Goal: Navigation & Orientation: Find specific page/section

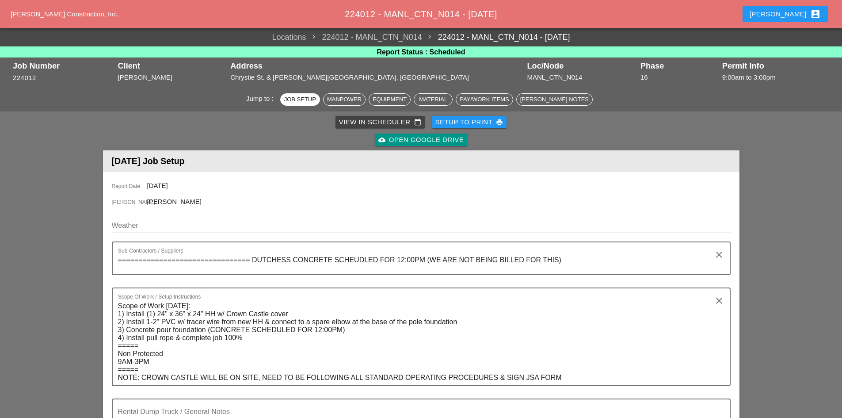
scroll to position [44, 0]
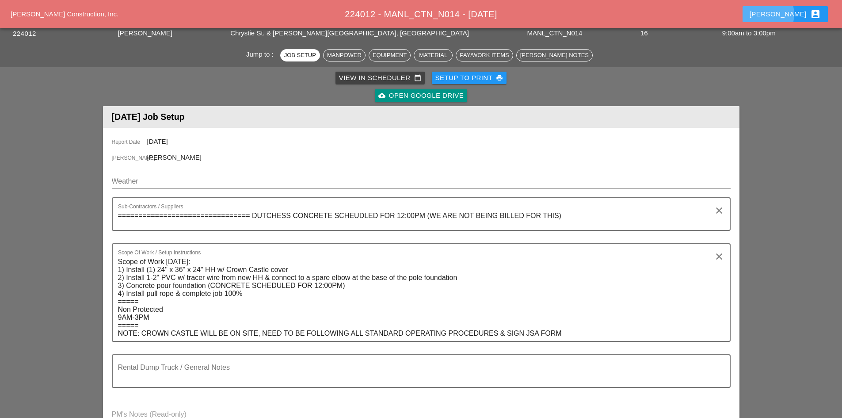
click at [804, 10] on div "[PERSON_NAME] account_box" at bounding box center [784, 14] width 71 height 11
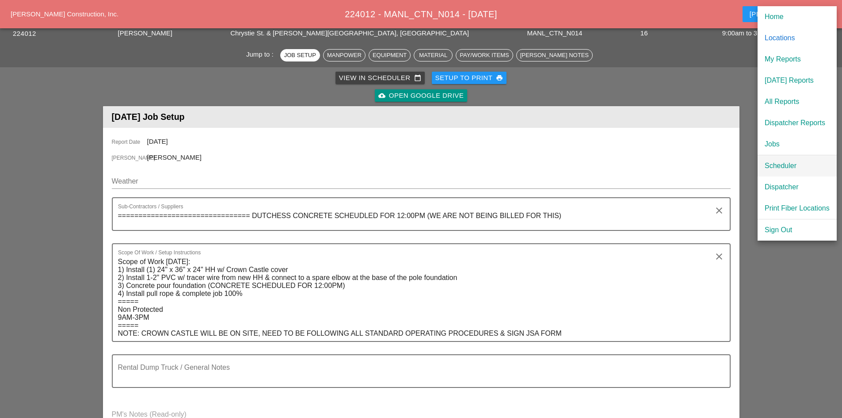
click at [798, 170] on div "Scheduler" at bounding box center [796, 165] width 65 height 11
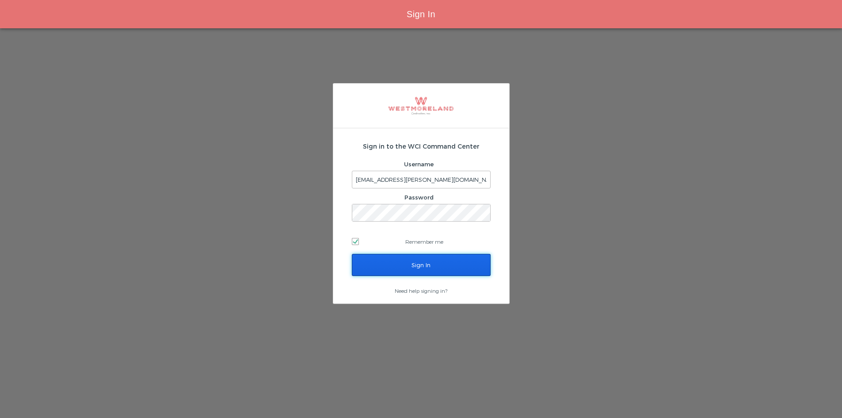
click at [445, 262] on input "Sign In" at bounding box center [421, 265] width 139 height 22
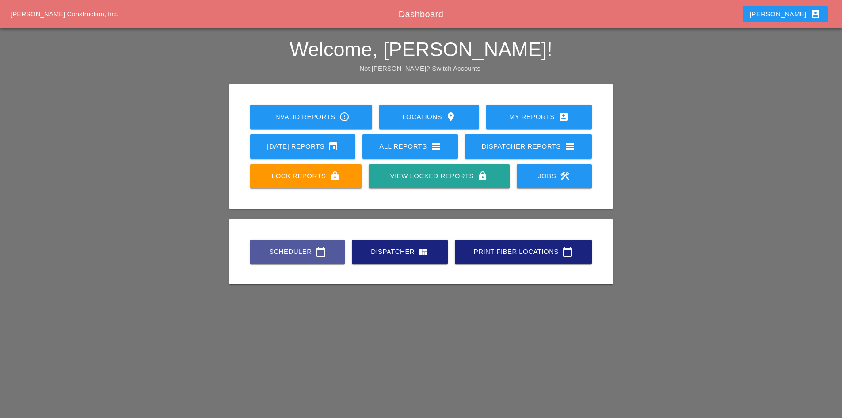
click at [318, 242] on link "Scheduler calendar_today" at bounding box center [297, 252] width 95 height 24
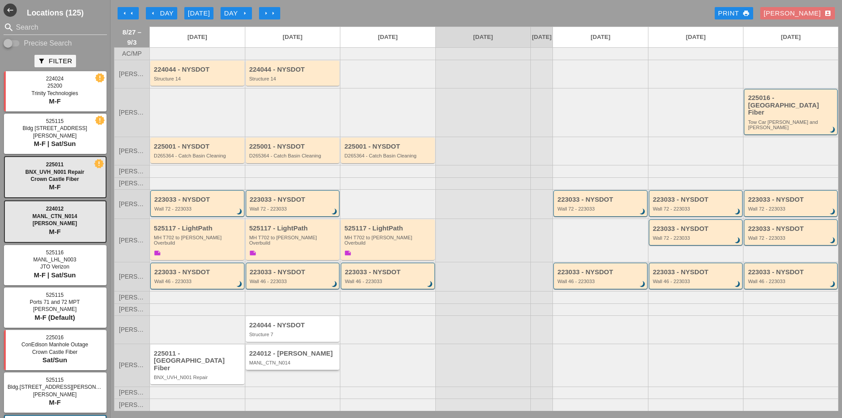
click at [299, 357] on div "224012 - [PERSON_NAME]" at bounding box center [293, 354] width 88 height 8
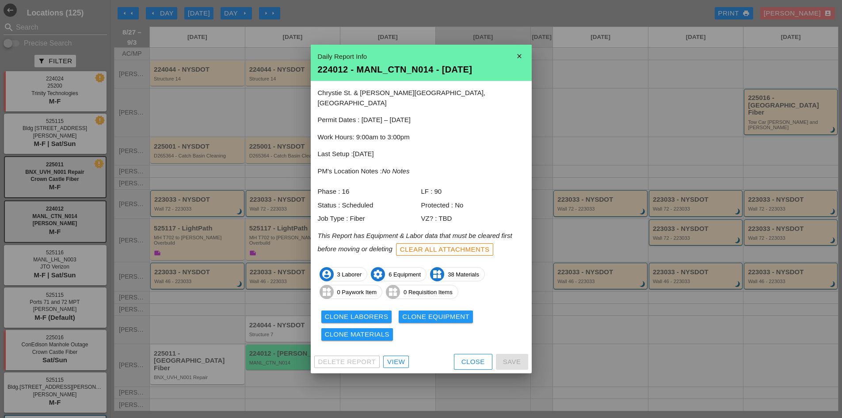
click at [387, 357] on div "View" at bounding box center [396, 362] width 18 height 10
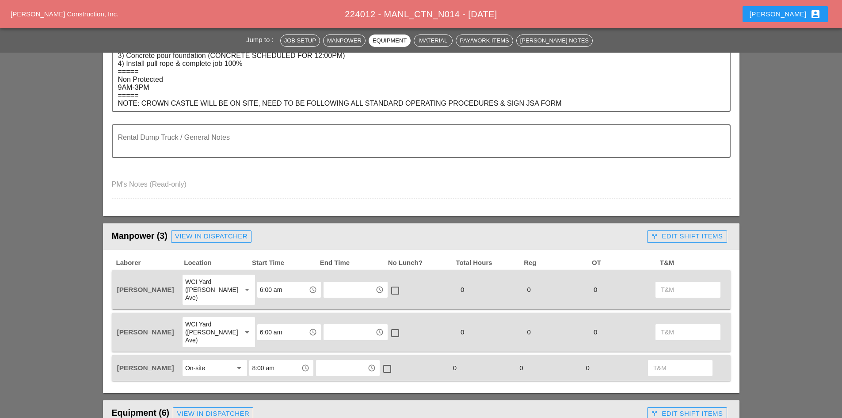
scroll to position [44, 0]
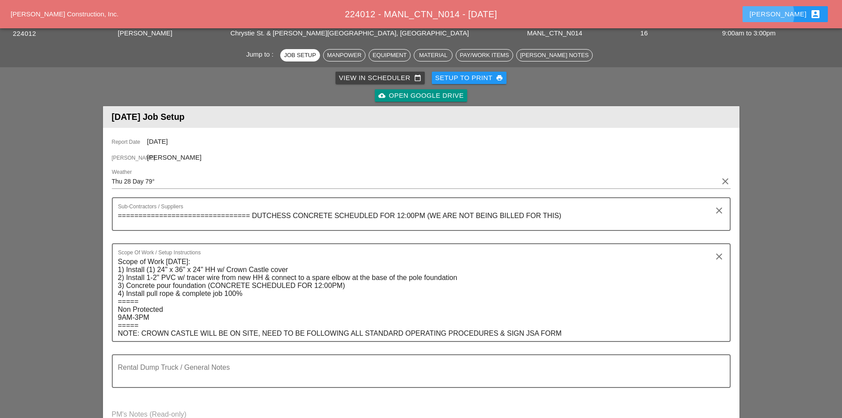
click at [786, 9] on div "[PERSON_NAME] account_box" at bounding box center [784, 14] width 71 height 11
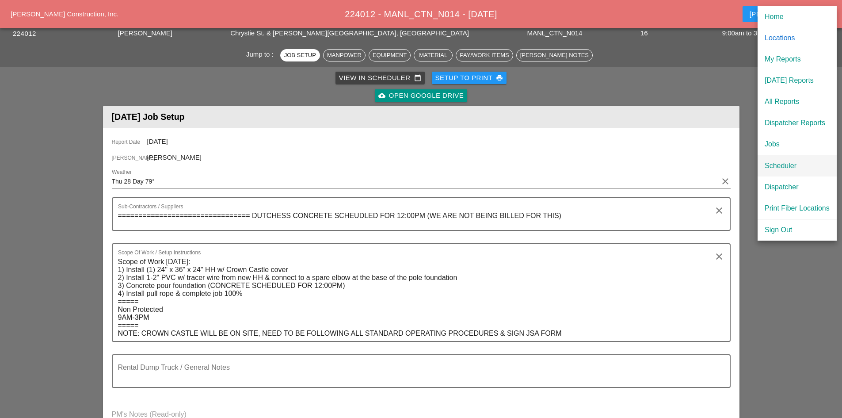
click at [793, 168] on div "Scheduler" at bounding box center [796, 165] width 65 height 11
